Goal: Transaction & Acquisition: Purchase product/service

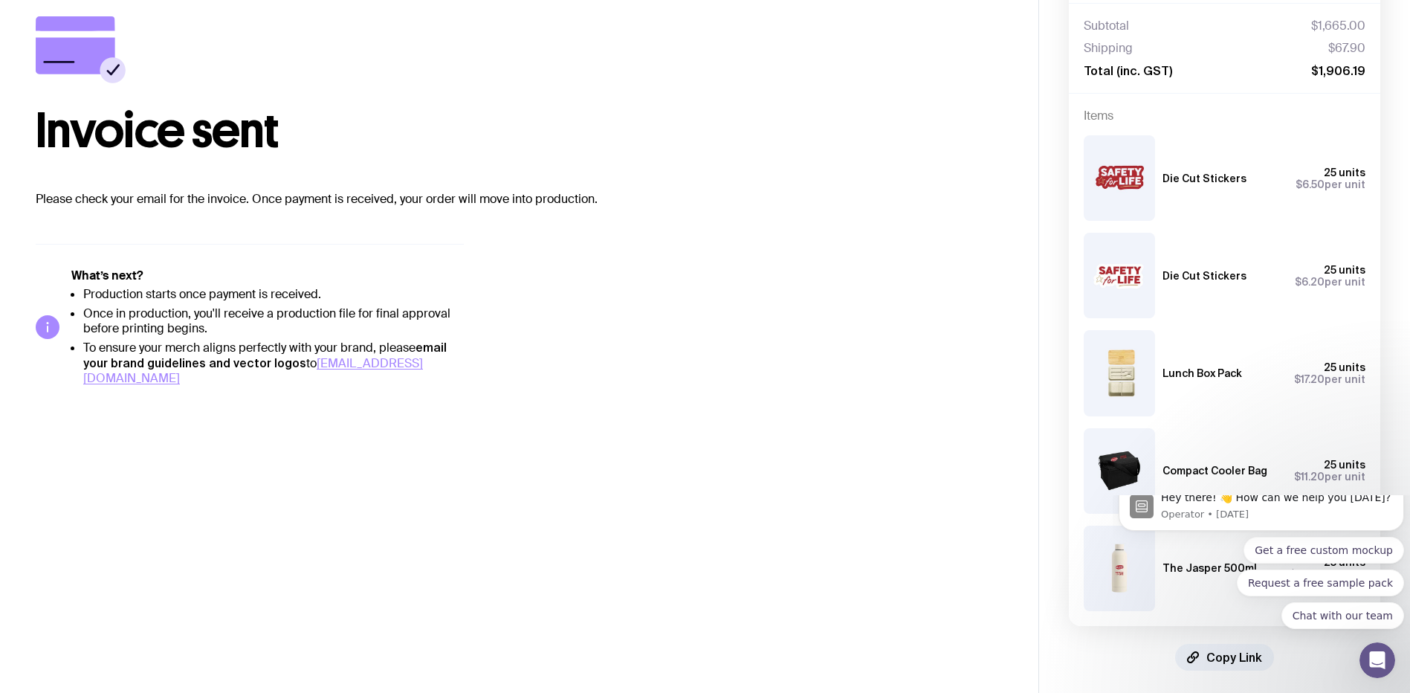
scroll to position [94, 0]
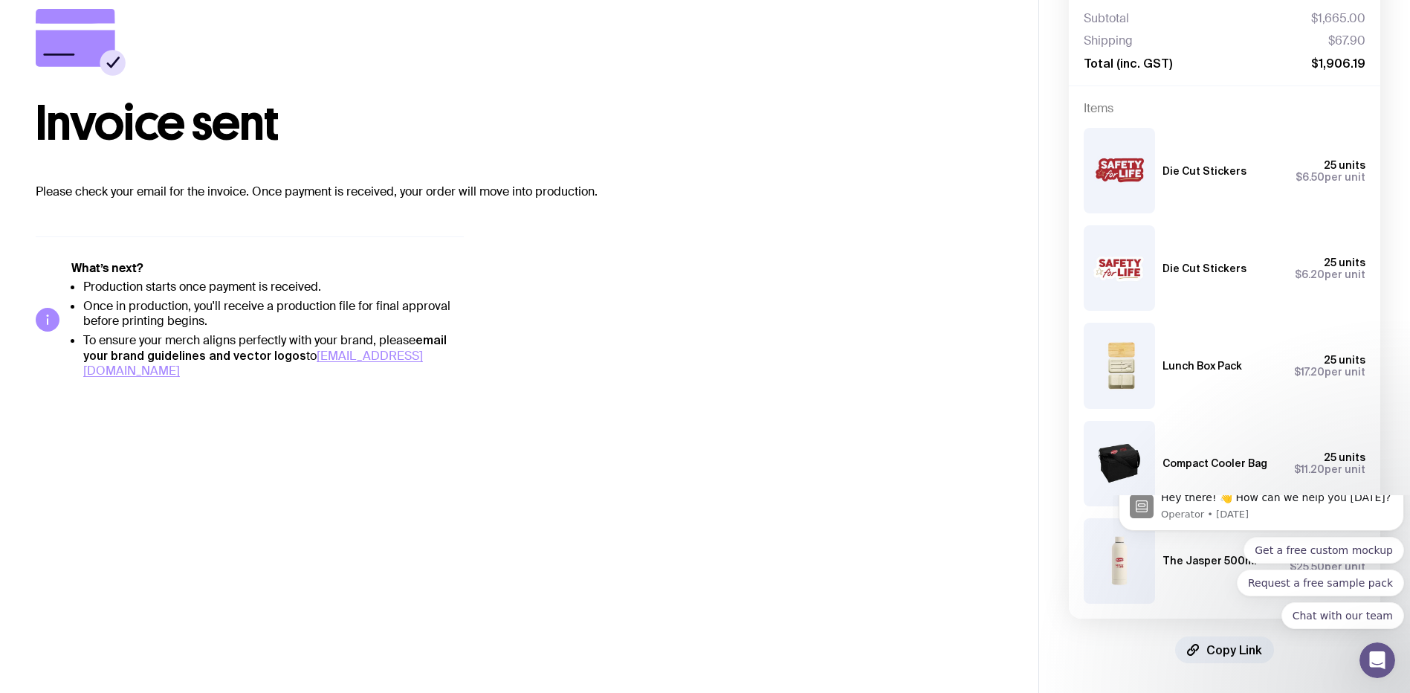
click at [1203, 655] on body "Hey there! 👋 How can we help you [DATE]? Operator • [DATE] Get a free custom mo…" at bounding box center [1261, 590] width 285 height 178
click at [1266, 276] on div "25 units $6.20 per unit" at bounding box center [1311, 268] width 107 height 24
click at [1267, 271] on div "25 units $6.20 per unit" at bounding box center [1311, 268] width 107 height 24
click at [1264, 269] on div "25 units $6.20 per unit" at bounding box center [1311, 268] width 107 height 24
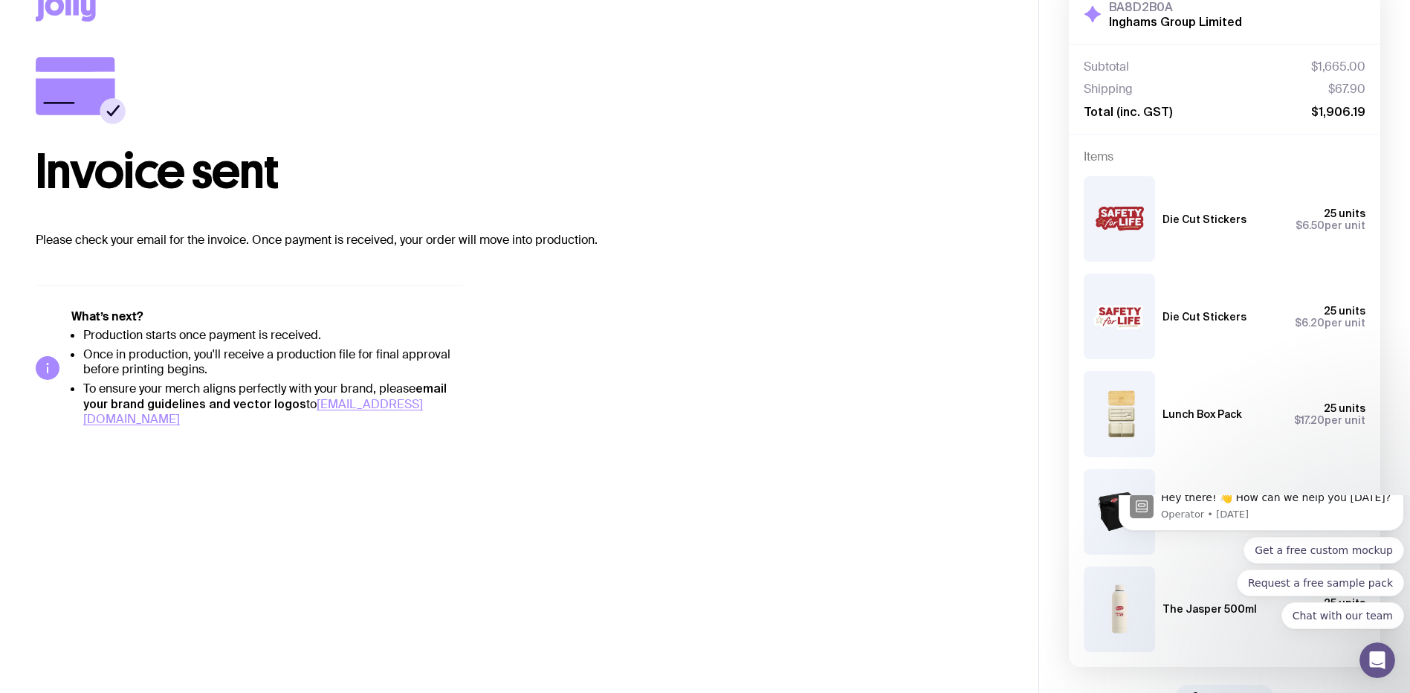
scroll to position [0, 0]
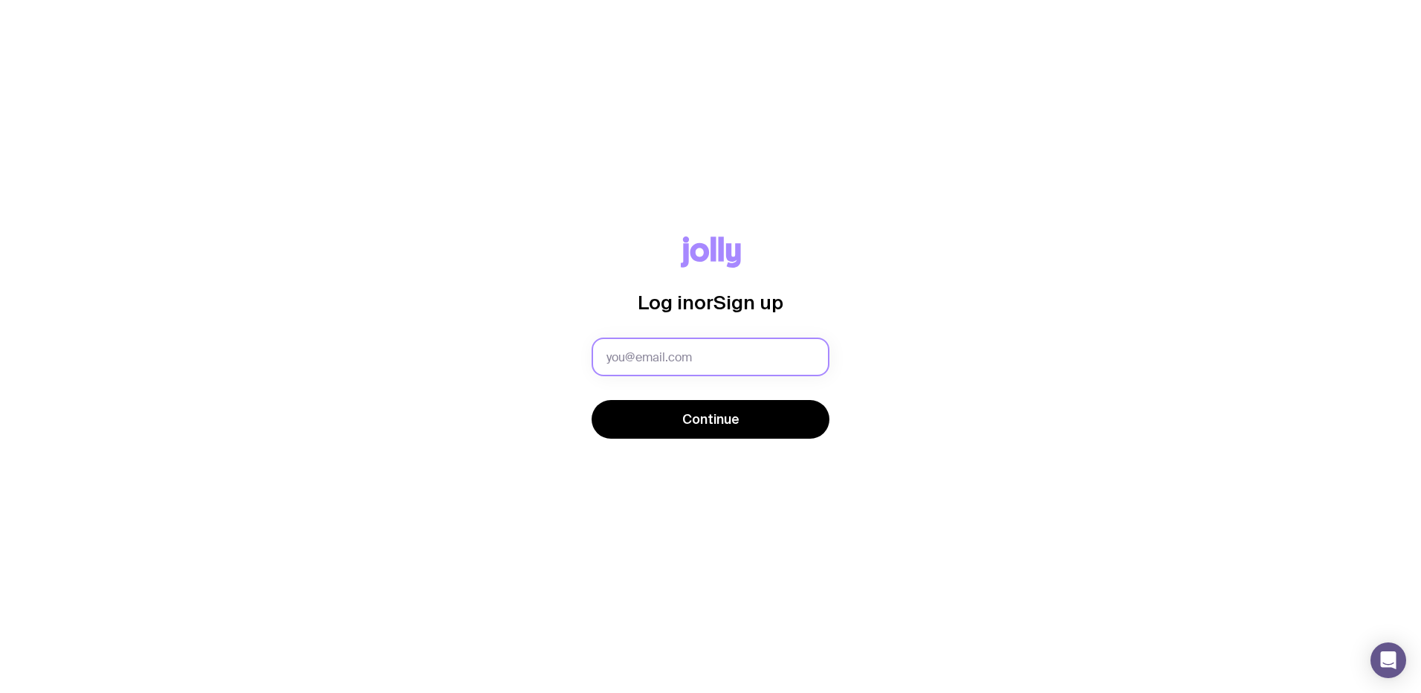
click at [794, 359] on input "text" at bounding box center [711, 356] width 238 height 39
type input "[EMAIL_ADDRESS][DOMAIN_NAME]"
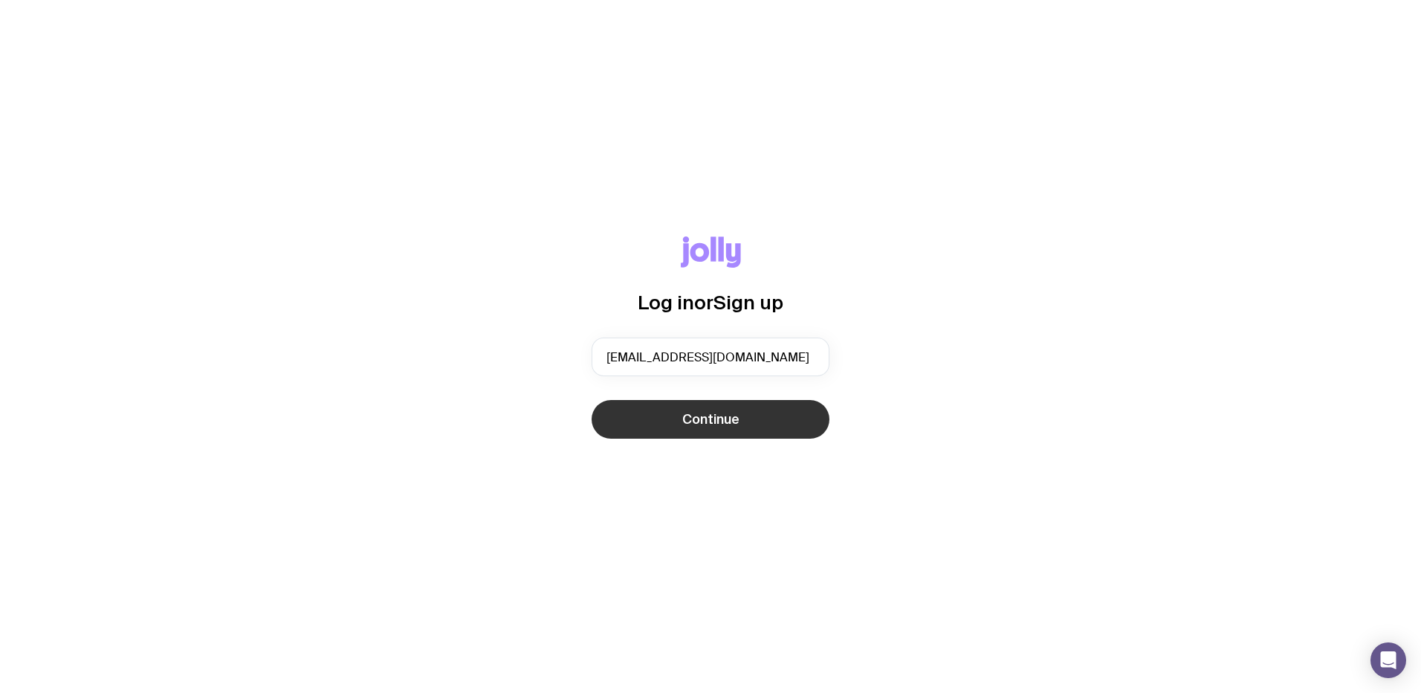
click at [754, 420] on button "Continue" at bounding box center [711, 419] width 238 height 39
